Goal: Task Accomplishment & Management: Manage account settings

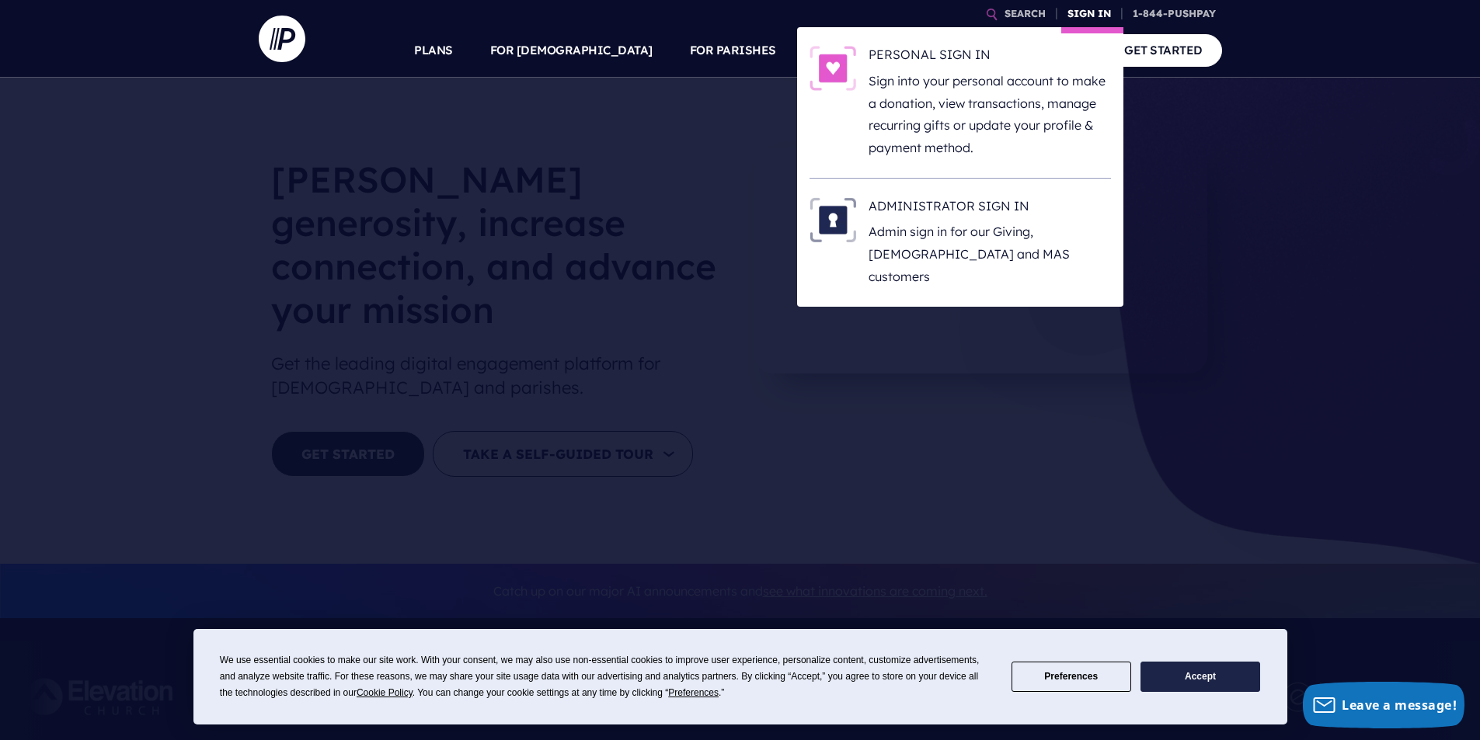
click at [1087, 9] on link "SIGN IN" at bounding box center [1089, 13] width 56 height 27
click at [1011, 217] on h6 "ADMINISTRATOR SIGN IN" at bounding box center [989, 208] width 242 height 23
click at [1072, 14] on link "SIGN IN" at bounding box center [1089, 13] width 56 height 27
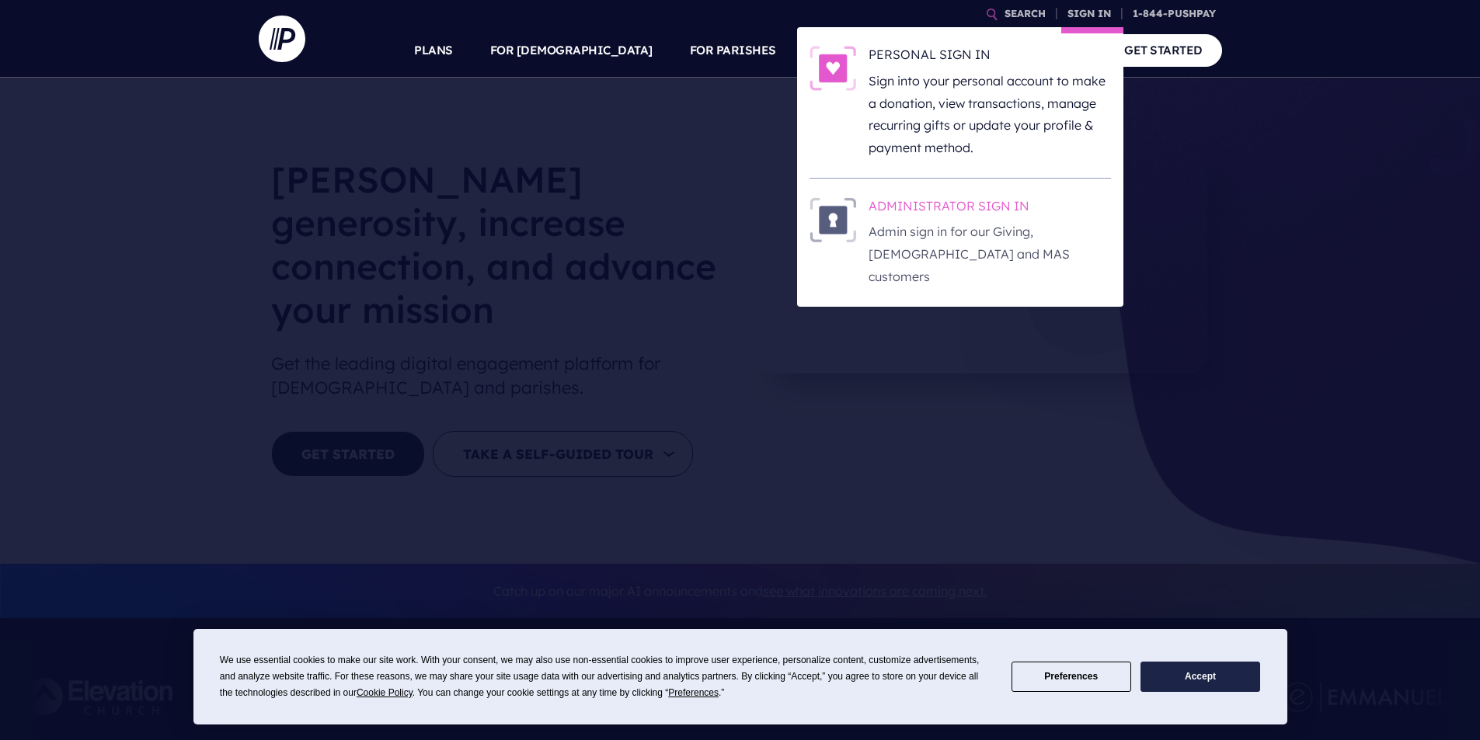
click at [1001, 207] on h6 "ADMINISTRATOR SIGN IN" at bounding box center [989, 208] width 242 height 23
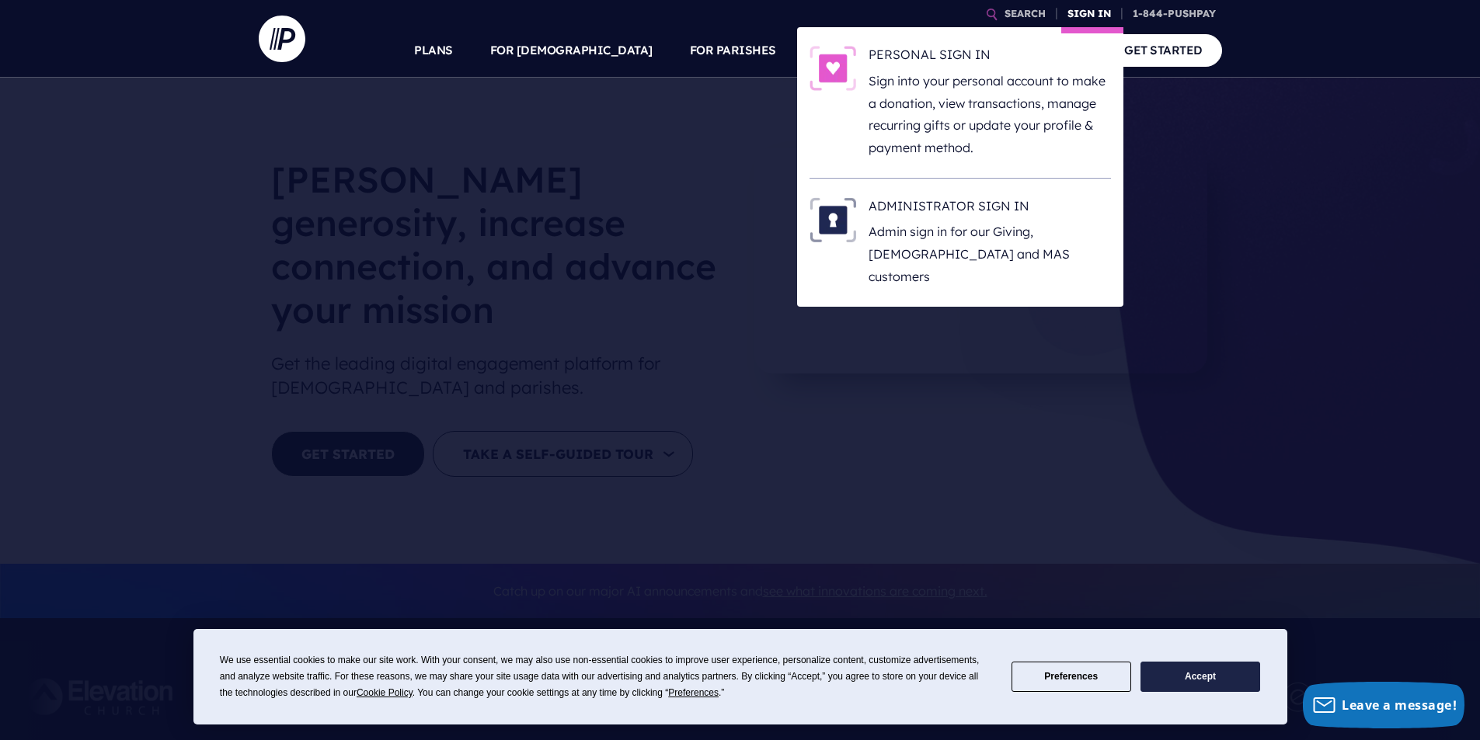
click at [1077, 9] on link "SIGN IN" at bounding box center [1089, 13] width 56 height 27
click at [1010, 236] on p "Admin sign in for our Giving, [DEMOGRAPHIC_DATA] and MAS customers" at bounding box center [989, 254] width 242 height 67
